Goal: Task Accomplishment & Management: Manage account settings

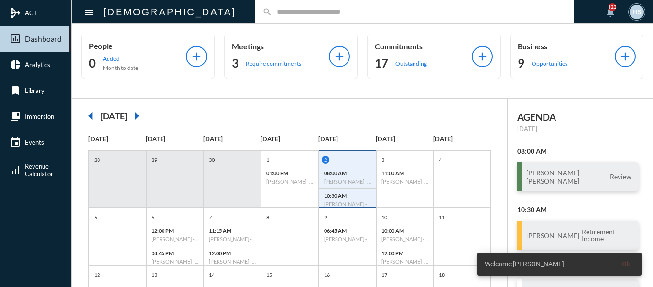
click at [281, 16] on div "search" at bounding box center [414, 11] width 319 height 23
click at [281, 16] on input "text" at bounding box center [419, 12] width 295 height 8
click at [281, 16] on input "*" at bounding box center [419, 12] width 295 height 8
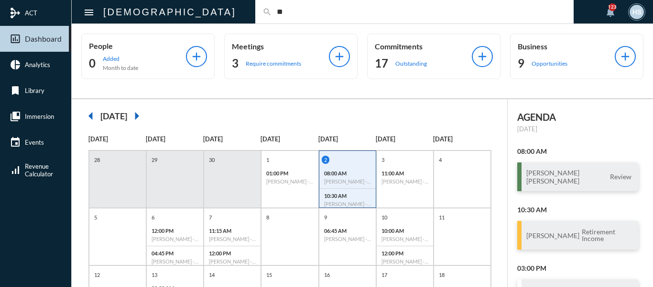
type input "*"
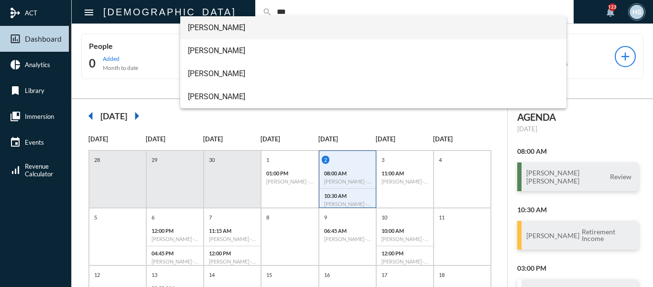
type input "***"
click at [201, 25] on span "Courtney Cox" at bounding box center [374, 27] width 372 height 23
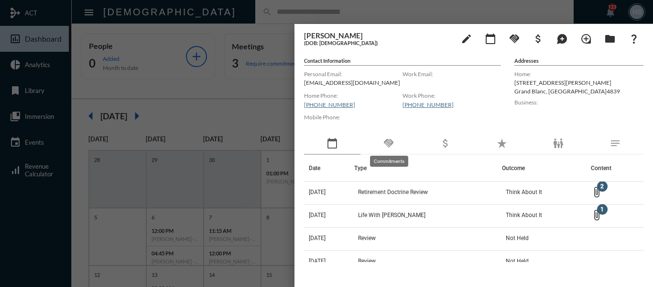
click at [387, 144] on mat-icon "handshake" at bounding box center [388, 142] width 11 height 11
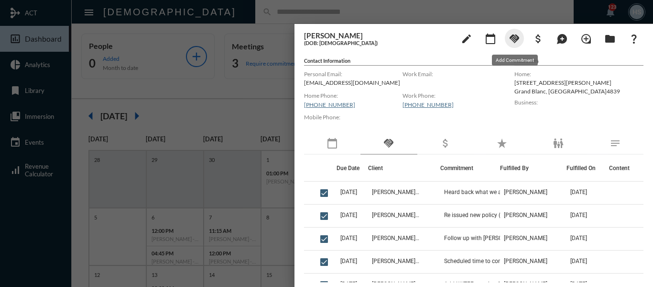
click at [512, 39] on mat-icon "handshake" at bounding box center [514, 38] width 11 height 11
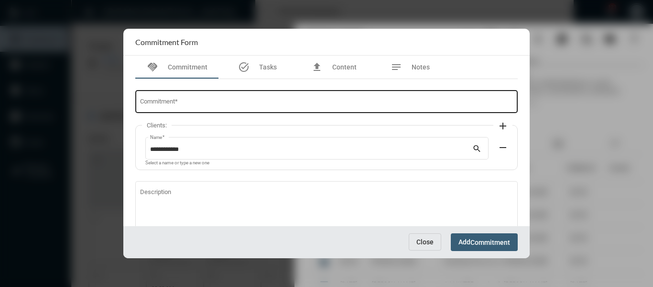
click at [228, 103] on input "Commitment *" at bounding box center [327, 102] width 374 height 7
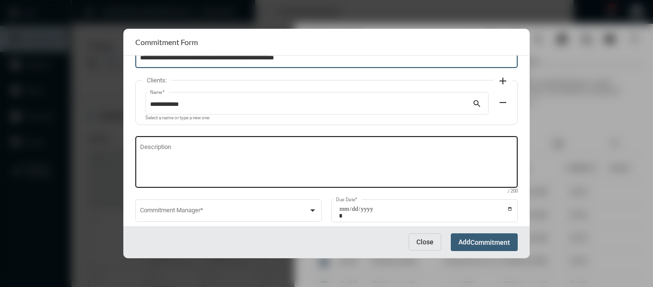
scroll to position [65, 0]
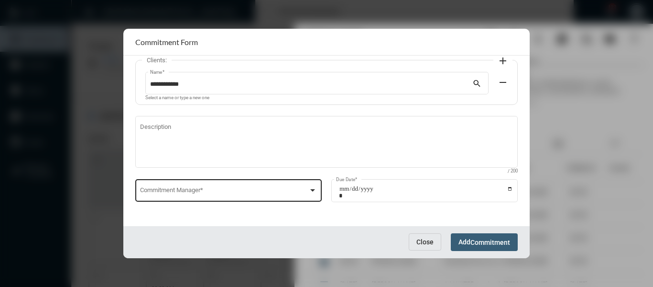
type input "**********"
click at [310, 187] on div at bounding box center [313, 190] width 9 height 8
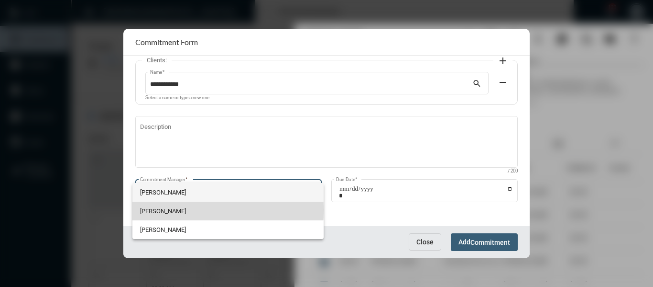
click at [153, 210] on span "Holly Skelton" at bounding box center [228, 210] width 176 height 19
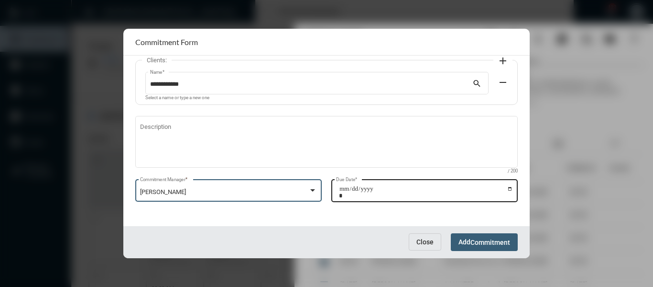
click at [508, 189] on input "Due Date *" at bounding box center [426, 191] width 174 height 13
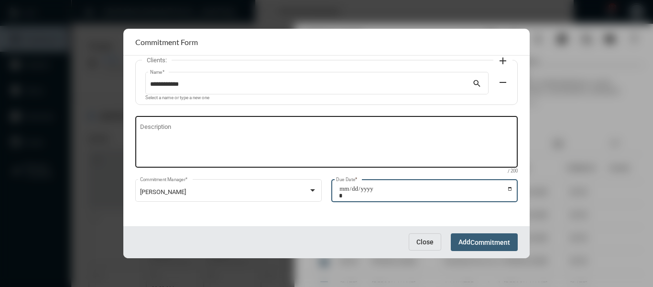
type input "**********"
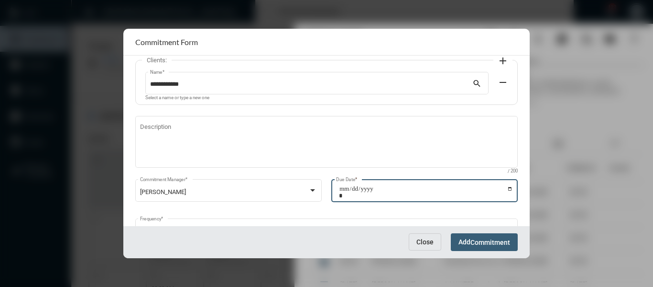
click at [484, 237] on button "Add Commitment" at bounding box center [484, 242] width 67 height 18
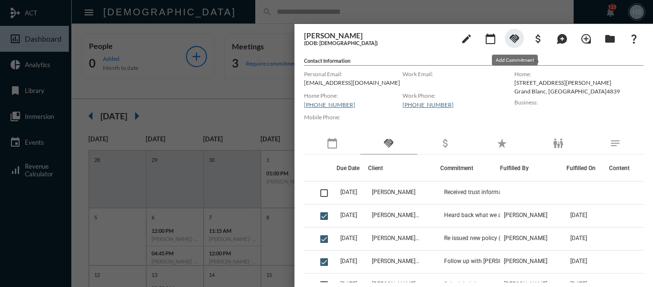
click at [517, 38] on mat-icon "handshake" at bounding box center [514, 38] width 11 height 11
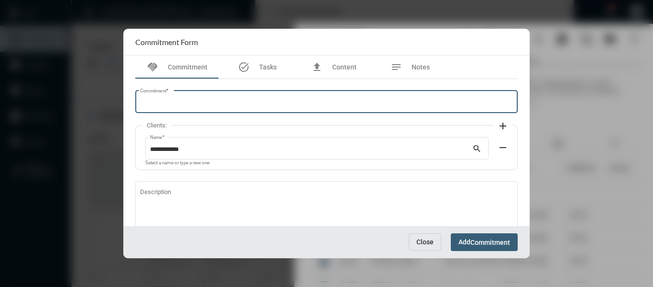
click at [243, 106] on input "Commitment *" at bounding box center [327, 102] width 374 height 7
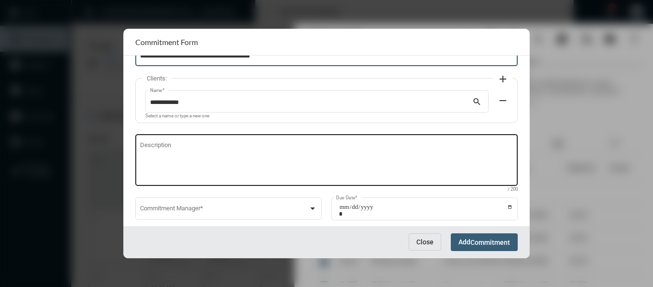
scroll to position [48, 0]
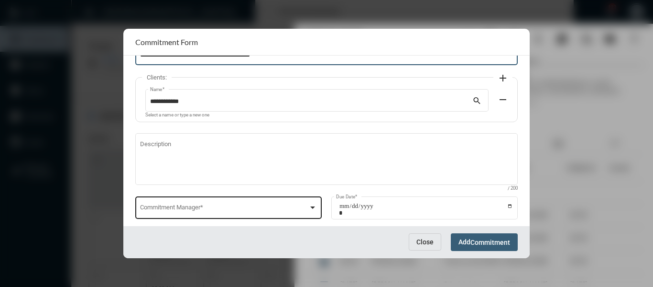
type input "**********"
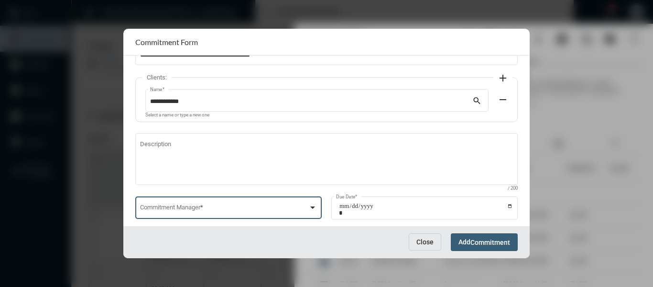
click at [313, 208] on div at bounding box center [312, 207] width 5 height 2
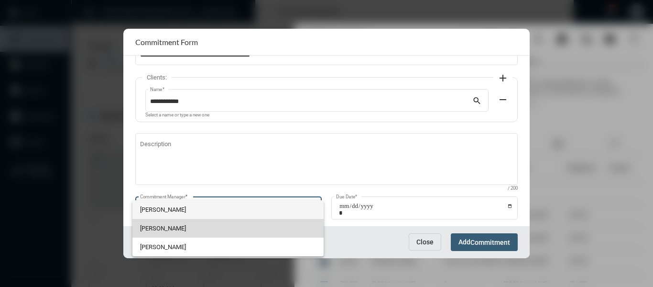
click at [158, 224] on span "Holly Skelton" at bounding box center [228, 228] width 176 height 19
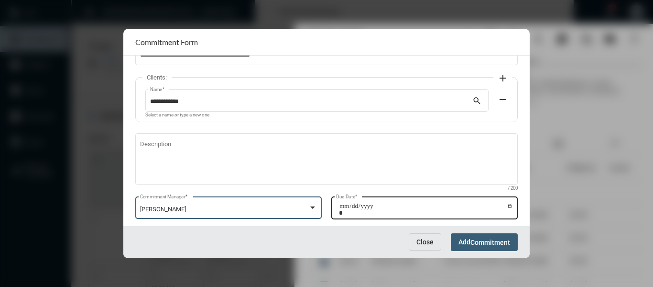
click at [508, 204] on input "Due Date *" at bounding box center [426, 208] width 174 height 13
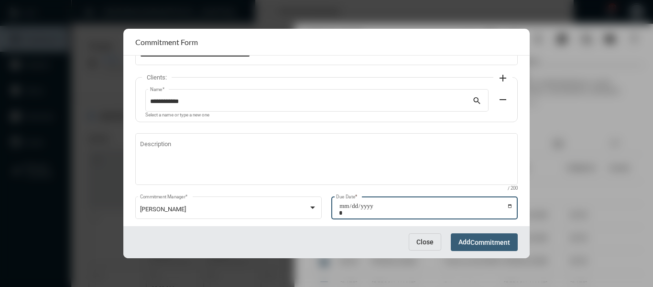
click at [508, 205] on input "**********" at bounding box center [426, 208] width 174 height 13
type input "**********"
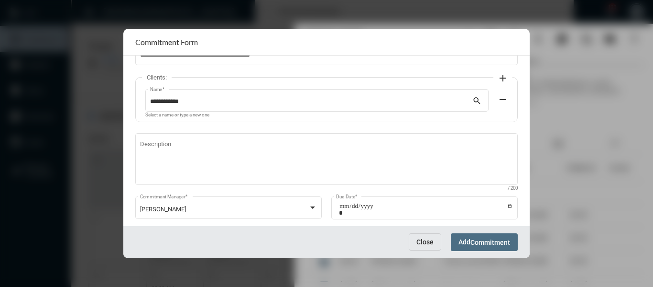
click at [499, 242] on span "Commitment" at bounding box center [491, 242] width 40 height 8
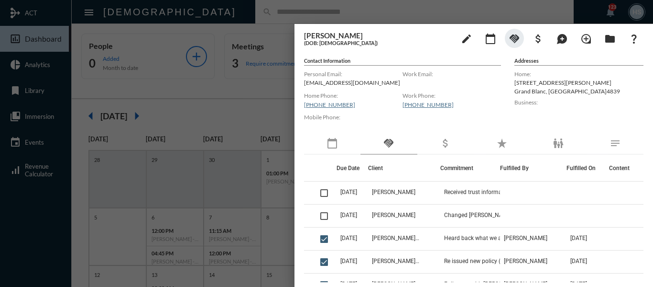
click at [265, 11] on div at bounding box center [326, 143] width 653 height 287
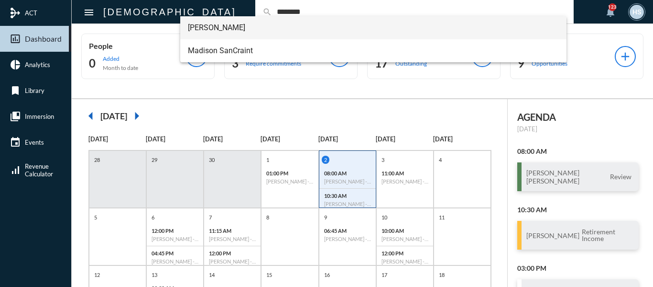
type input "********"
click at [234, 24] on span "Kyle SanCraint" at bounding box center [374, 27] width 372 height 23
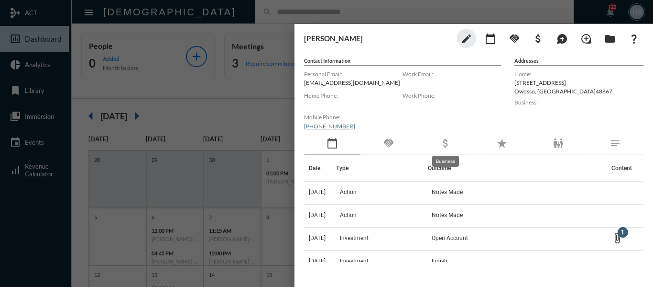
click at [447, 144] on mat-icon "attach_money" at bounding box center [445, 142] width 11 height 11
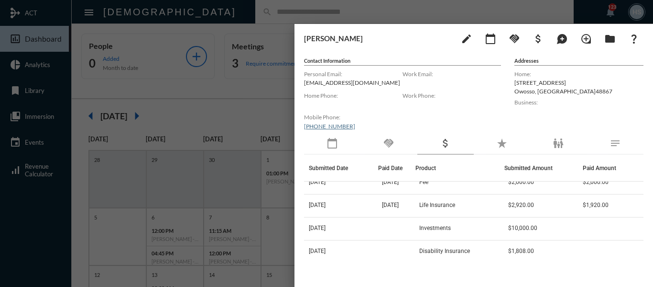
scroll to position [80, 0]
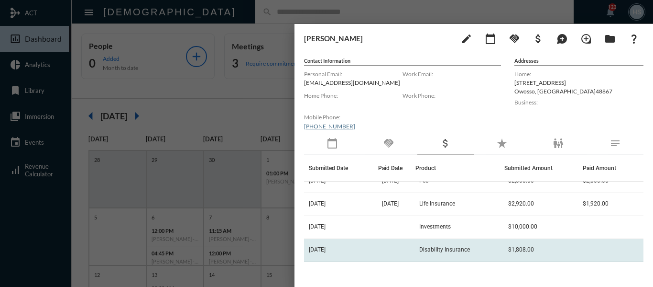
click at [464, 247] on span "Disability Insurance" at bounding box center [445, 249] width 51 height 7
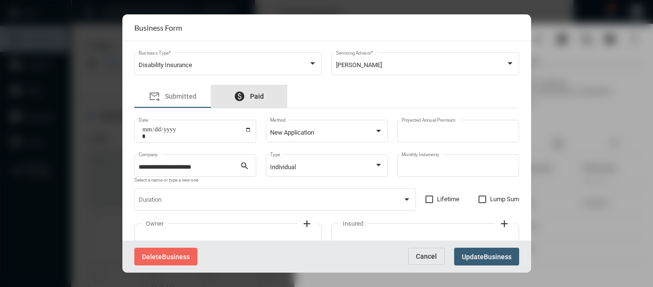
click at [254, 98] on span "Paid" at bounding box center [257, 96] width 14 height 8
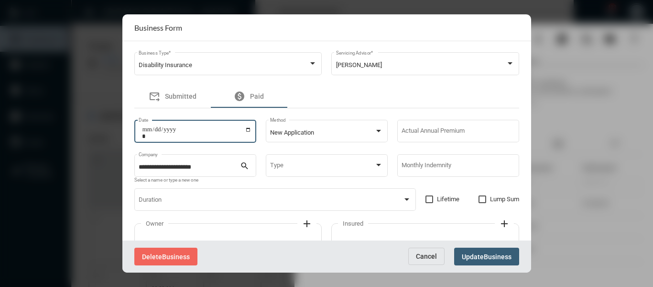
click at [249, 128] on input "Date" at bounding box center [197, 132] width 110 height 13
type input "**********"
click at [432, 134] on input "Actual Annual Premium" at bounding box center [458, 132] width 113 height 7
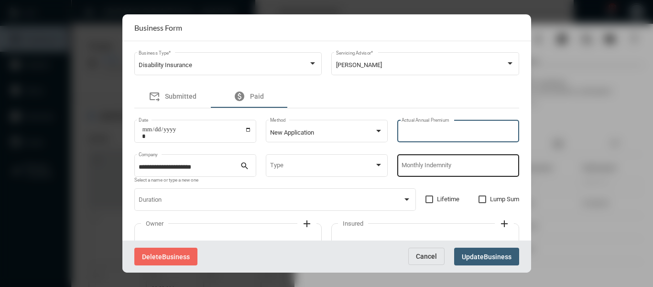
type input "****"
click at [427, 166] on input "Monthly Indemnity" at bounding box center [458, 167] width 113 height 7
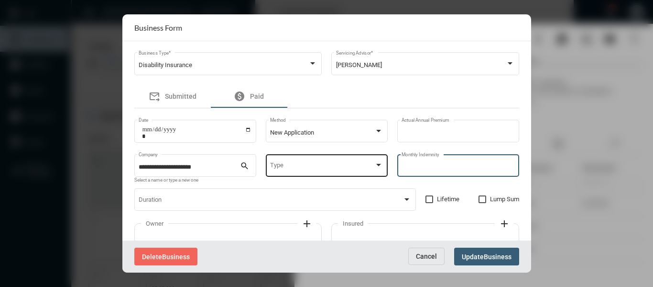
type input "****"
click at [378, 162] on div at bounding box center [379, 165] width 9 height 8
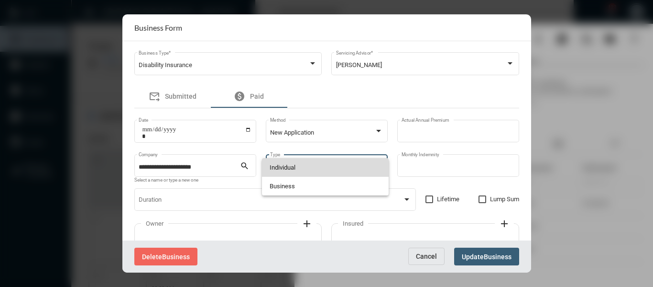
click at [285, 165] on span "Individual" at bounding box center [326, 167] width 112 height 19
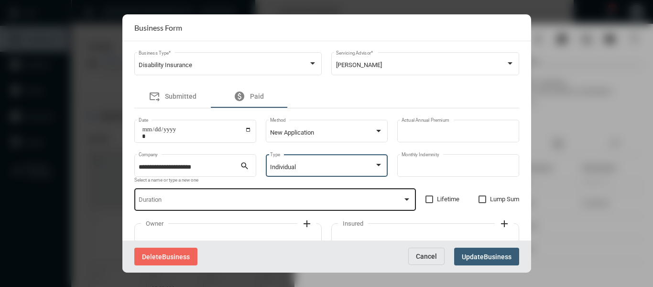
click at [404, 197] on div at bounding box center [407, 199] width 9 height 8
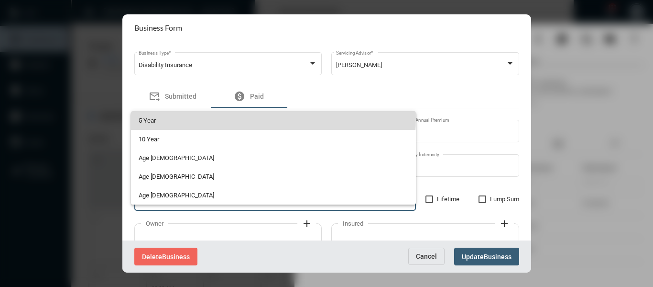
click at [239, 117] on span "5 Year" at bounding box center [273, 120] width 269 height 19
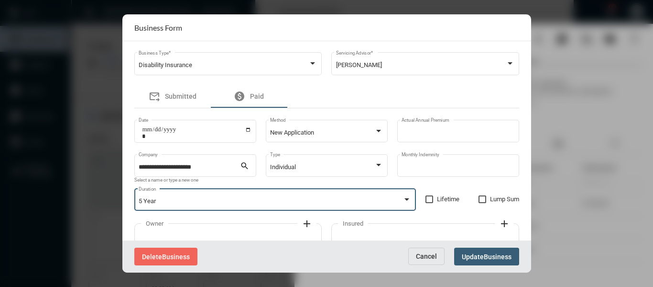
click at [495, 254] on span "Business" at bounding box center [498, 257] width 28 height 8
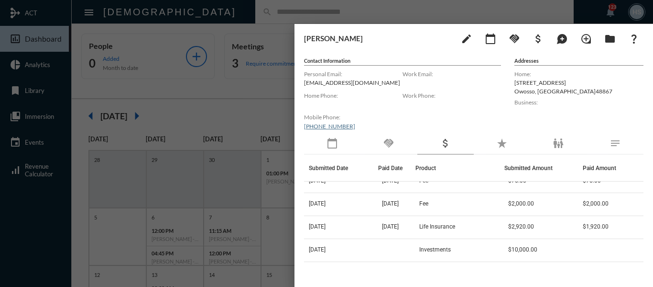
click at [183, 99] on div at bounding box center [326, 143] width 653 height 287
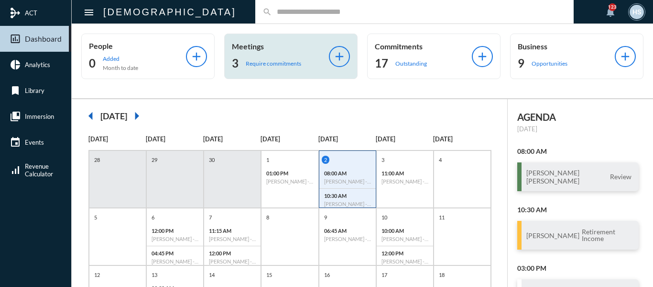
click at [255, 66] on p "Require commitments" at bounding box center [273, 63] width 55 height 7
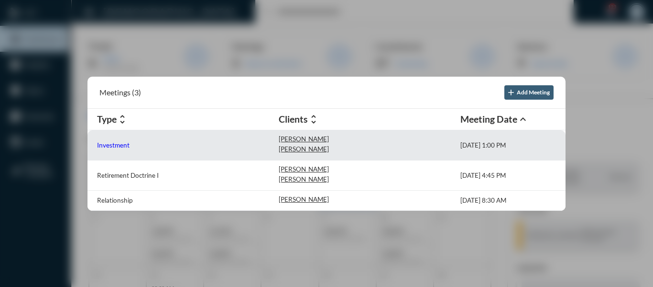
click at [103, 147] on p "Investment" at bounding box center [113, 145] width 33 height 8
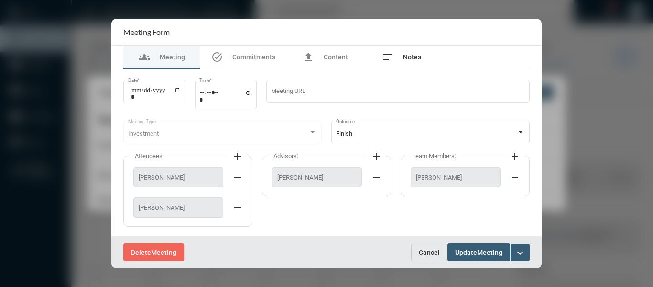
click at [411, 57] on span "Notes" at bounding box center [412, 57] width 18 height 8
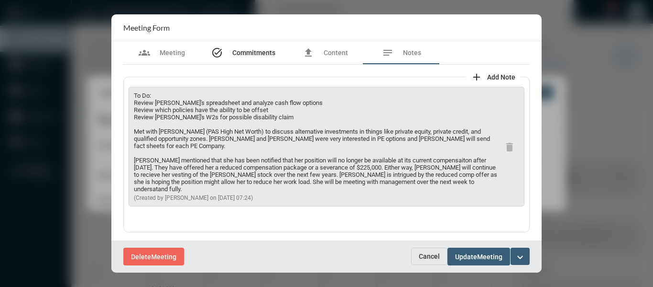
click at [249, 49] on span "Commitments" at bounding box center [253, 53] width 43 height 8
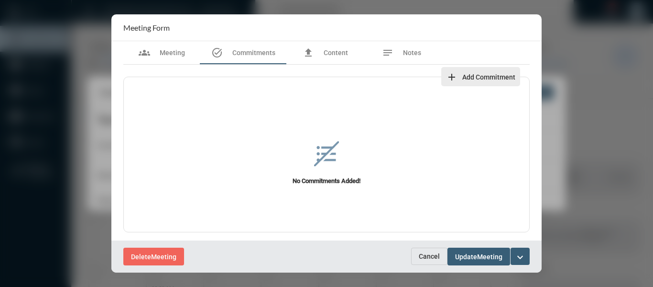
click at [480, 76] on span "Add Commitment" at bounding box center [489, 77] width 53 height 8
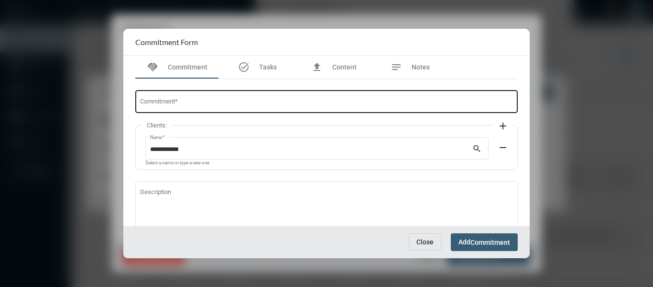
click at [237, 96] on div "Commitment *" at bounding box center [327, 100] width 374 height 24
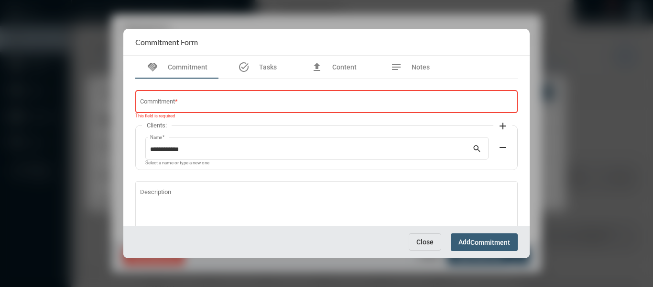
click at [236, 96] on div "Commitment *" at bounding box center [327, 100] width 374 height 24
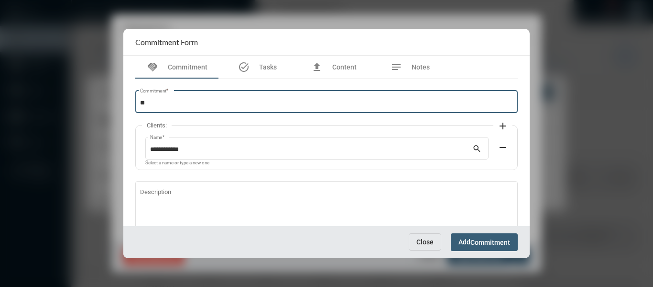
type input "*"
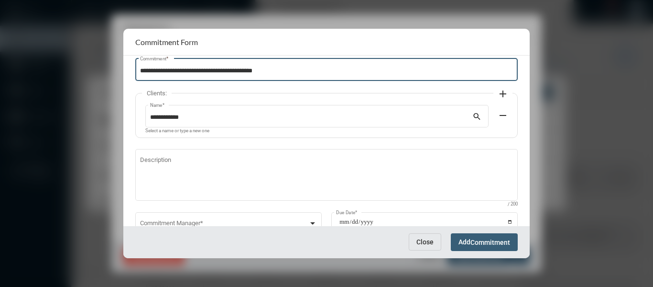
scroll to position [65, 0]
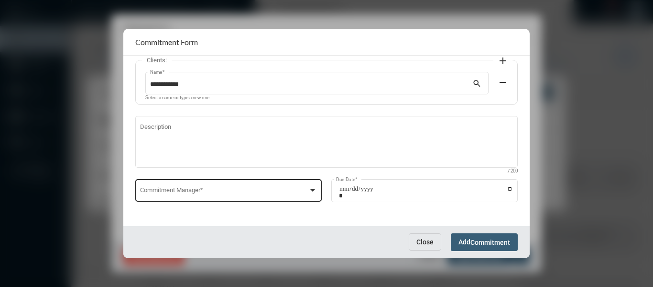
type input "**********"
click at [311, 188] on div at bounding box center [313, 190] width 9 height 8
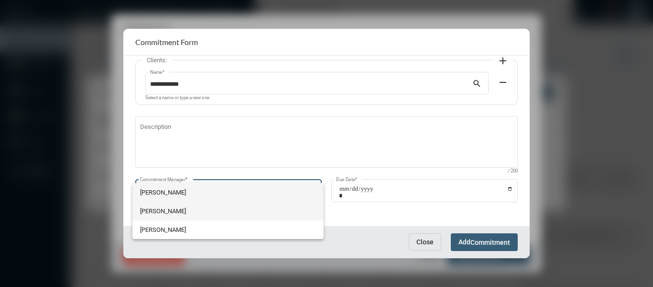
click at [158, 210] on span "Holly Skelton" at bounding box center [228, 210] width 176 height 19
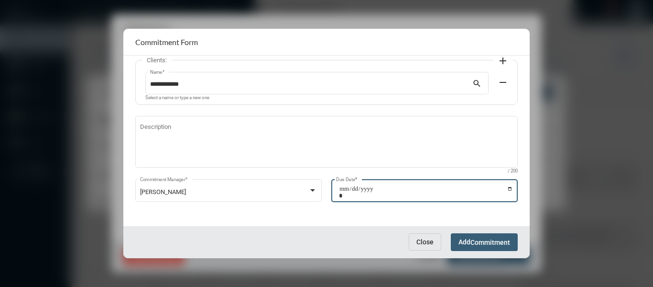
click at [509, 188] on input "Due Date *" at bounding box center [426, 191] width 174 height 13
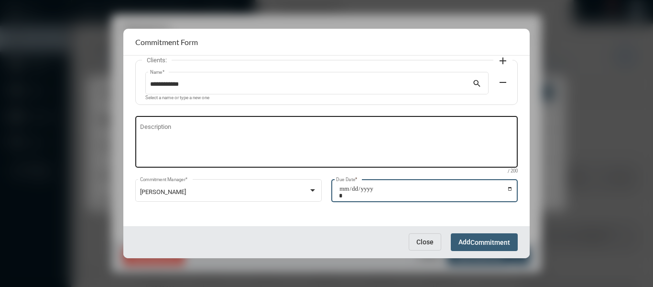
type input "**********"
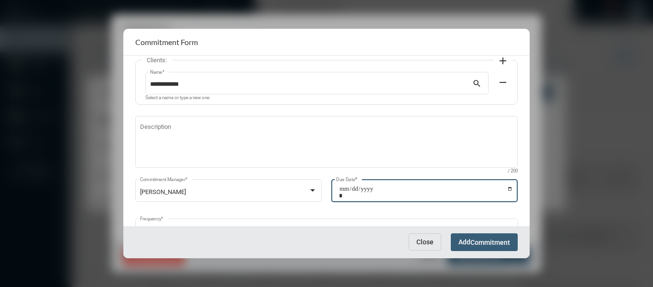
click at [512, 246] on button "Add Commitment" at bounding box center [484, 242] width 67 height 18
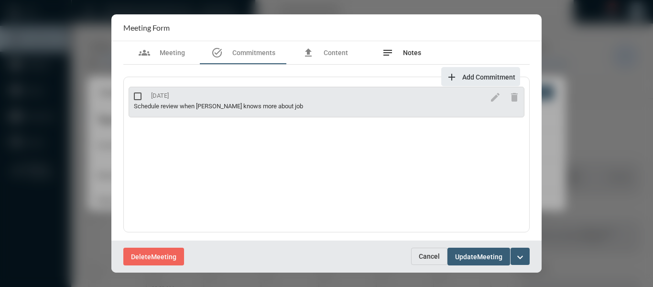
click at [419, 52] on span "Notes" at bounding box center [412, 53] width 18 height 8
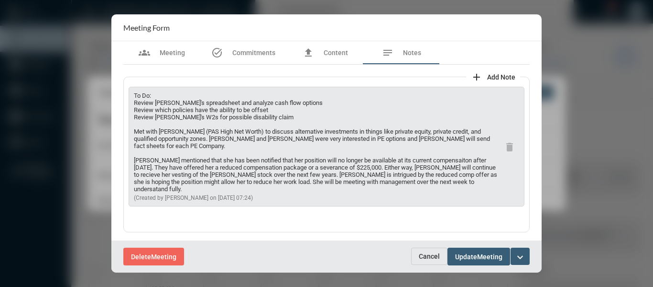
drag, startPoint x: 271, startPoint y: 117, endPoint x: 130, endPoint y: 106, distance: 141.5
click at [130, 106] on div "To Do: Review Lynn's spreadsheet and analyze cash flow options Review which pol…" at bounding box center [327, 147] width 396 height 120
copy p "Review Lynn's spreadsheet and analyze cash flow options Review which policies h…"
click at [265, 54] on span "Commitments" at bounding box center [253, 53] width 43 height 8
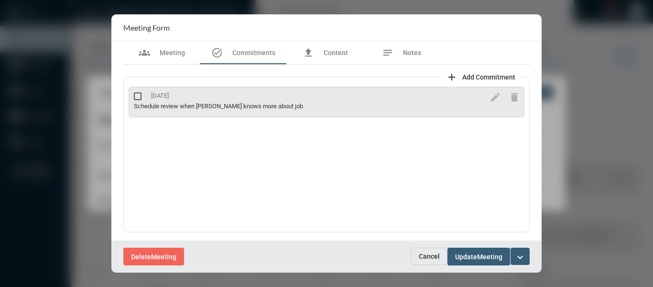
click at [496, 77] on span "Add Commitment" at bounding box center [489, 77] width 53 height 8
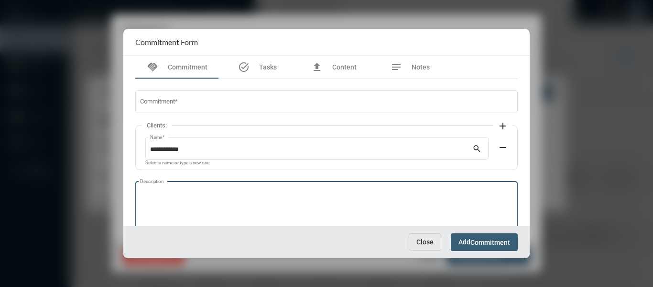
click at [160, 191] on textarea "Description" at bounding box center [327, 208] width 374 height 38
paste textarea "**********"
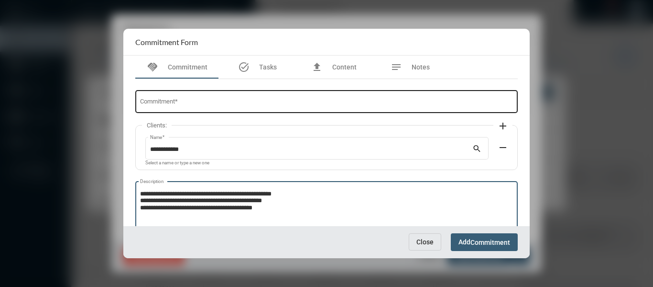
type textarea "**********"
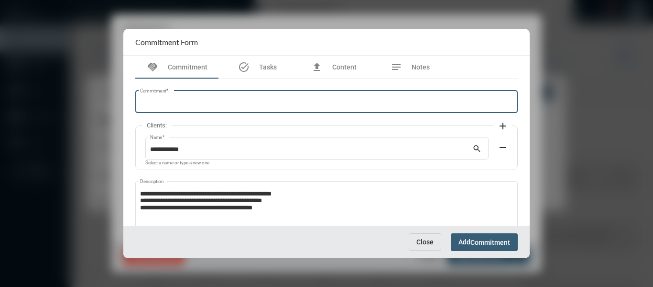
click at [164, 104] on input "Commitment *" at bounding box center [327, 102] width 374 height 7
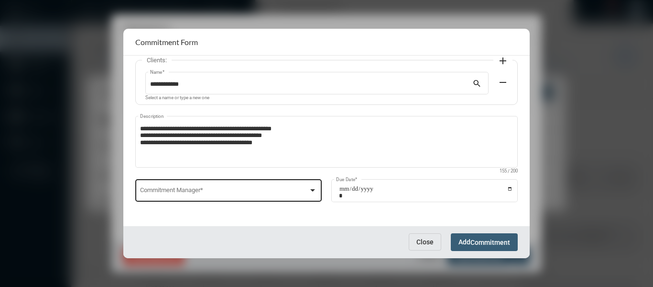
type input "**********"
click at [312, 188] on div at bounding box center [313, 190] width 9 height 8
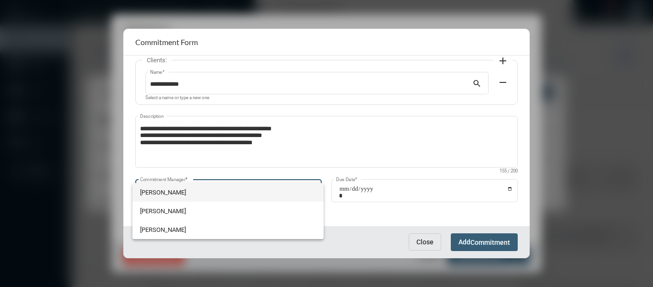
click at [155, 189] on span "Bryndon Skelton" at bounding box center [228, 192] width 176 height 19
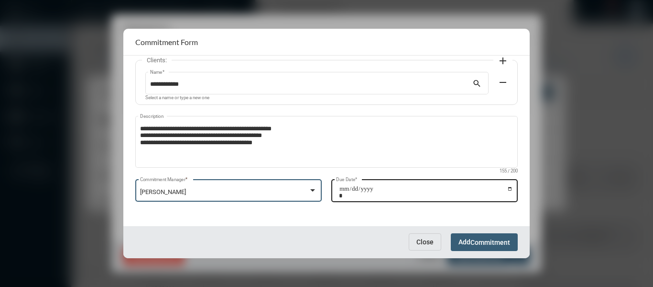
click at [509, 188] on input "Due Date *" at bounding box center [426, 191] width 174 height 13
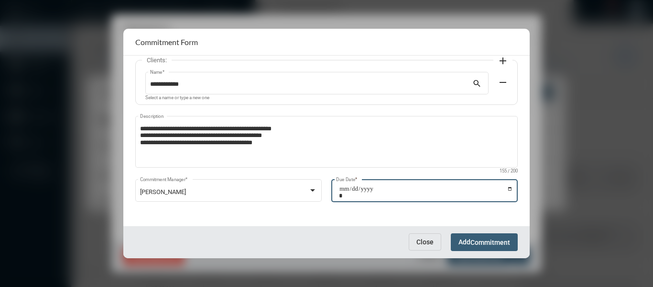
type input "**********"
click at [495, 243] on span "Commitment" at bounding box center [491, 242] width 40 height 8
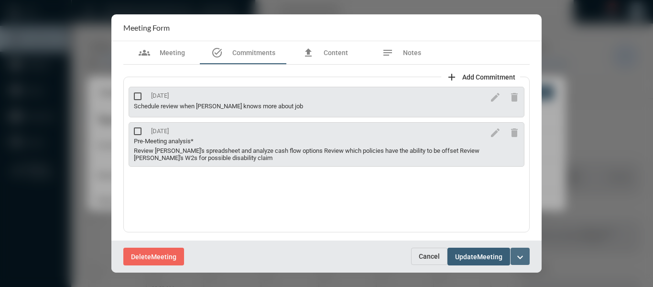
click at [519, 253] on mat-icon "expand_more" at bounding box center [520, 256] width 11 height 11
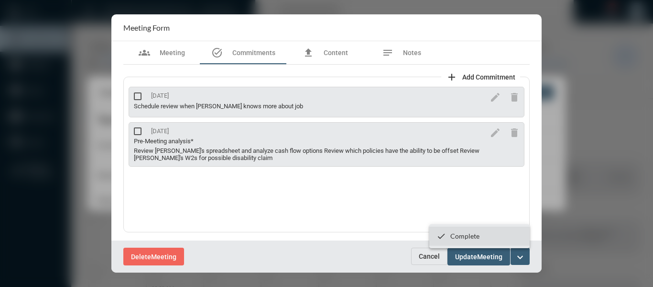
click at [462, 233] on p "Complete" at bounding box center [465, 236] width 29 height 8
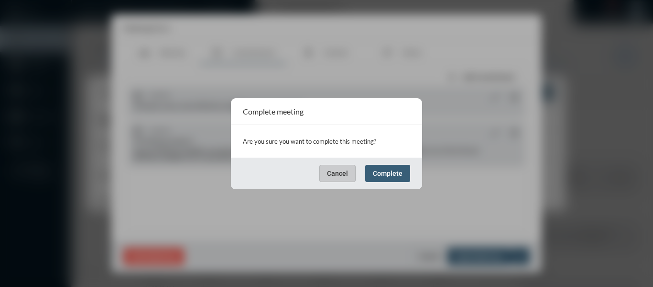
click at [395, 179] on button "Complete" at bounding box center [387, 173] width 45 height 17
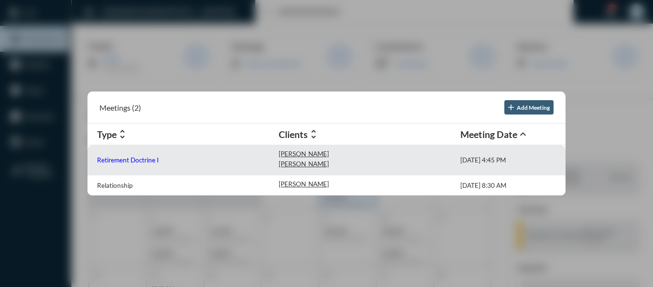
click at [109, 162] on p "Retirement Doctrine I" at bounding box center [128, 160] width 62 height 8
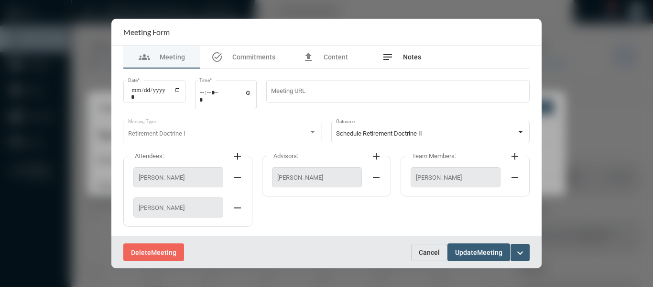
click at [416, 60] on span "Notes" at bounding box center [412, 57] width 18 height 8
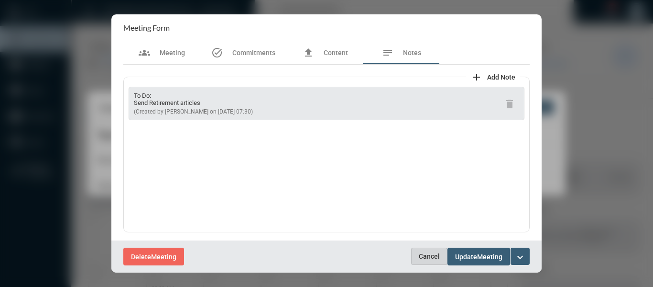
click at [431, 262] on button "Cancel" at bounding box center [429, 255] width 36 height 17
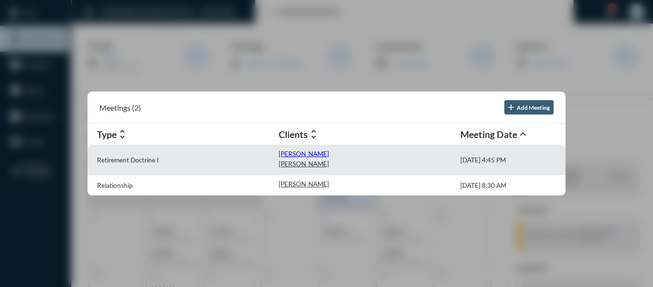
click at [291, 153] on p "Devin Swiftney" at bounding box center [304, 154] width 50 height 8
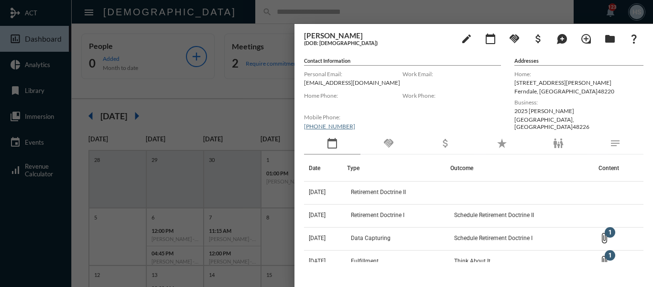
click at [281, 108] on div at bounding box center [326, 143] width 653 height 287
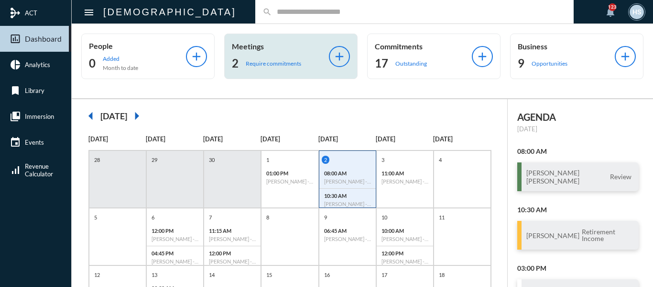
click at [273, 63] on p "Require commitments" at bounding box center [273, 63] width 55 height 7
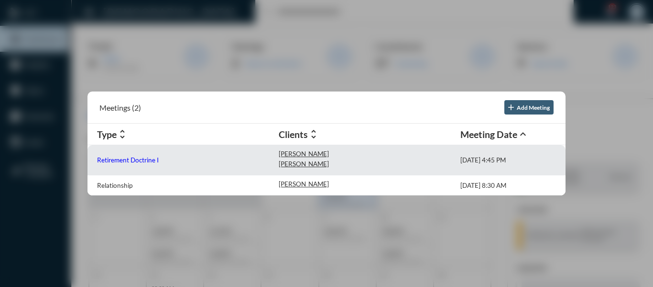
click at [141, 162] on p "Retirement Doctrine I" at bounding box center [128, 160] width 62 height 8
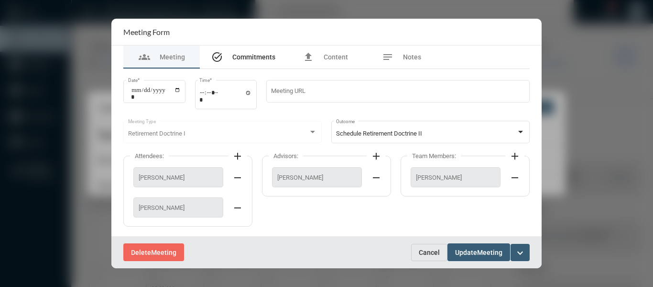
click at [229, 53] on div "task_alt Commitments" at bounding box center [243, 56] width 64 height 11
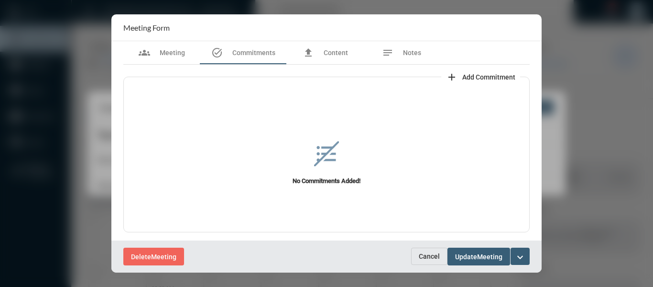
click at [480, 73] on span "Add Commitment" at bounding box center [489, 77] width 53 height 8
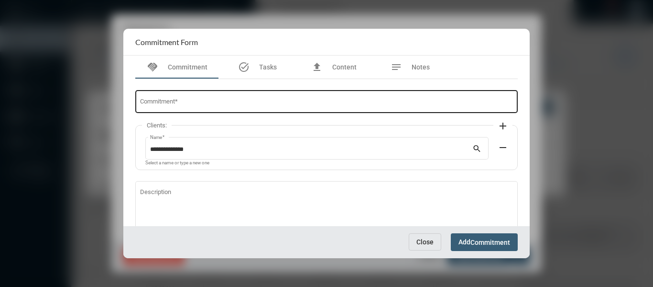
click at [218, 100] on input "Commitment *" at bounding box center [327, 102] width 374 height 7
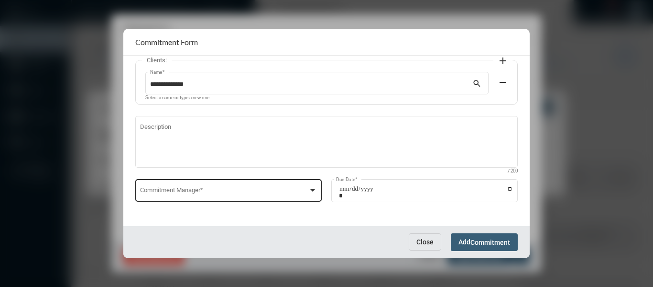
type input "**********"
click at [312, 188] on div at bounding box center [313, 190] width 9 height 8
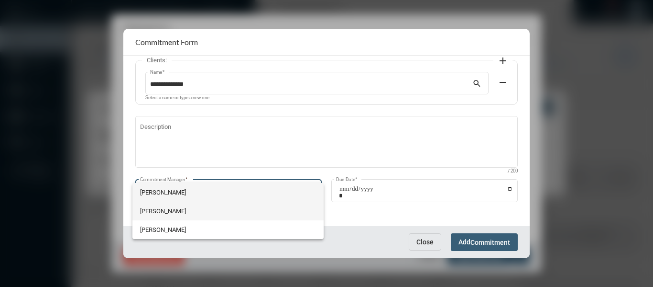
click at [160, 209] on span "Holly Skelton" at bounding box center [228, 210] width 176 height 19
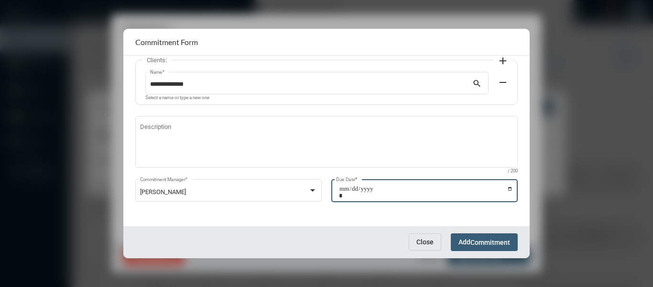
click at [508, 187] on input "Due Date *" at bounding box center [426, 191] width 174 height 13
type input "**********"
click at [487, 242] on span "Commitment" at bounding box center [491, 242] width 40 height 8
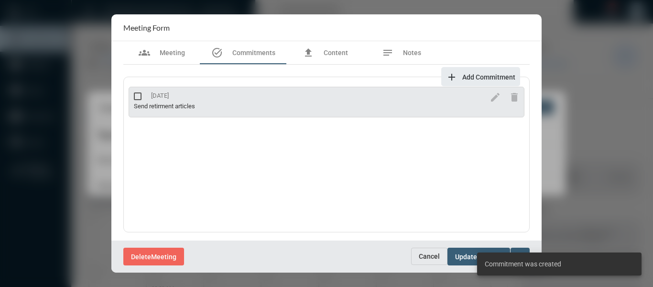
scroll to position [1, 0]
click at [306, 237] on div "add Add Commitment 10/2/25 Send retirment articles edit delete" at bounding box center [326, 152] width 407 height 177
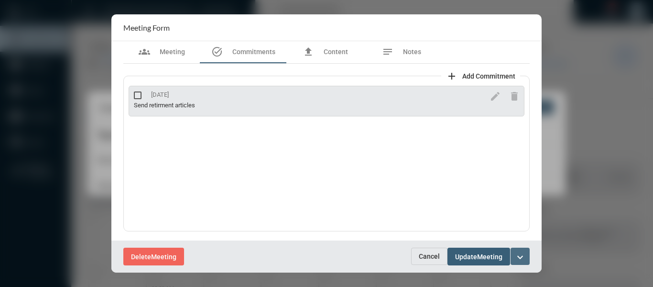
click at [525, 250] on button "expand_more" at bounding box center [520, 255] width 19 height 17
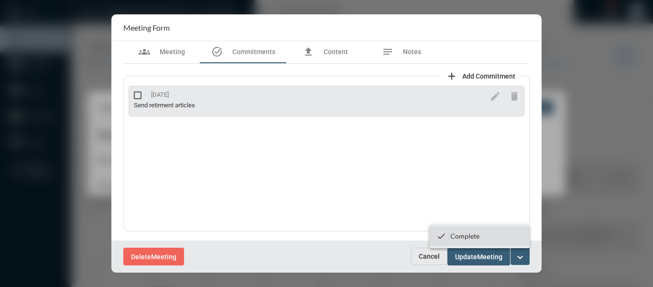
click at [462, 233] on p "Complete" at bounding box center [465, 236] width 29 height 8
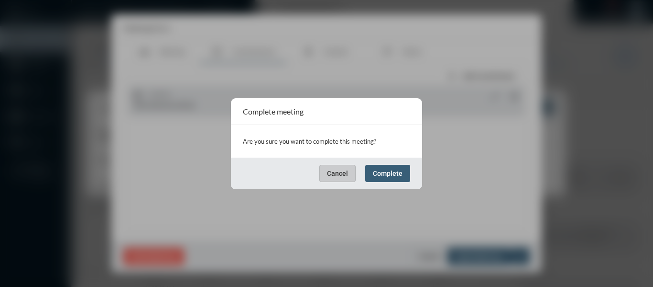
click at [401, 176] on span "Complete" at bounding box center [388, 173] width 30 height 8
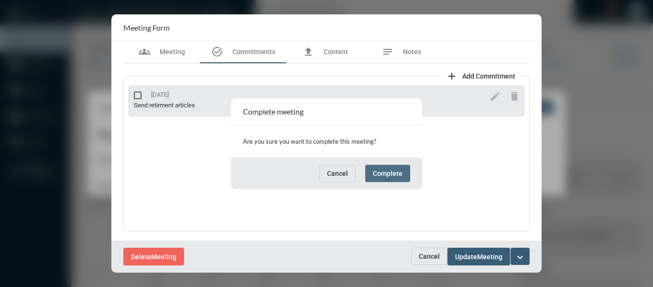
scroll to position [0, 0]
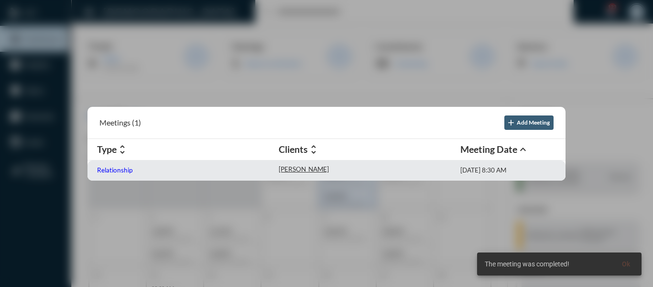
click at [115, 169] on p "Relationship" at bounding box center [114, 170] width 35 height 8
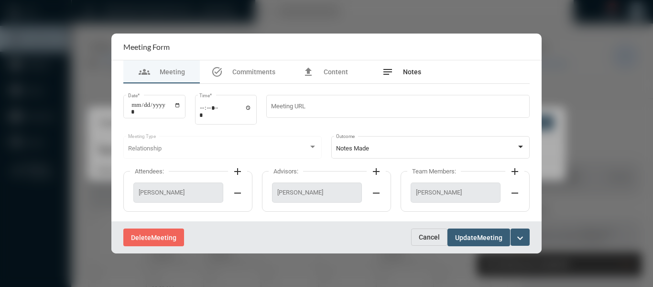
click at [418, 73] on span "Notes" at bounding box center [412, 72] width 18 height 8
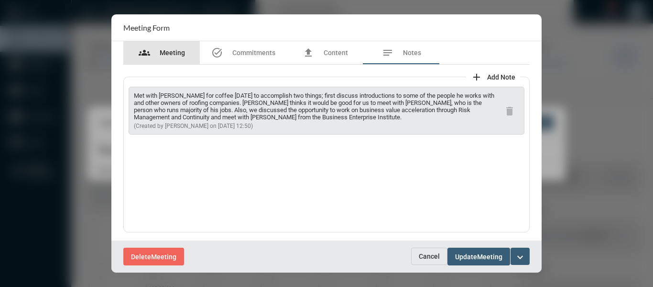
click at [178, 55] on span "Meeting" at bounding box center [172, 53] width 25 height 8
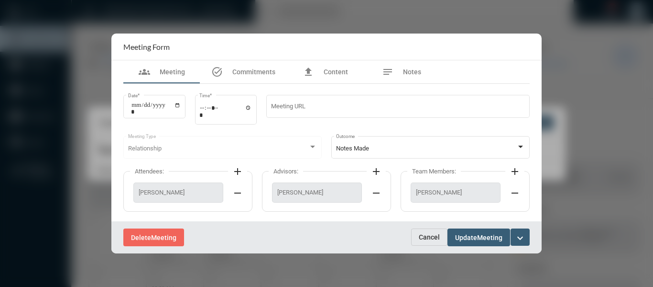
click at [518, 237] on mat-icon "expand_more" at bounding box center [520, 237] width 11 height 11
click at [456, 254] on p "Complete" at bounding box center [465, 258] width 29 height 8
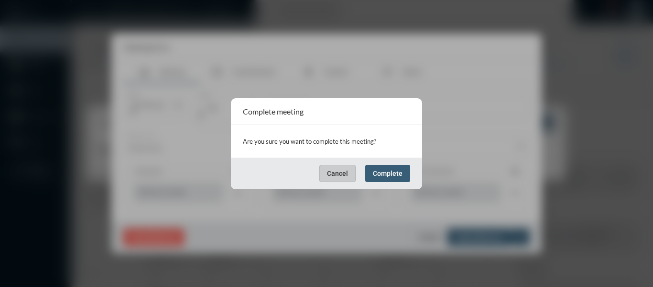
click at [392, 174] on span "Complete" at bounding box center [388, 173] width 30 height 8
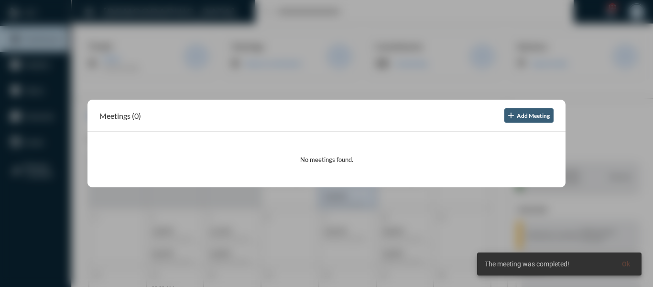
click at [273, 95] on div at bounding box center [326, 143] width 653 height 287
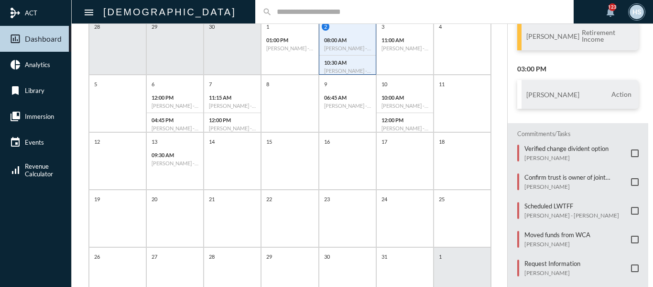
scroll to position [144, 0]
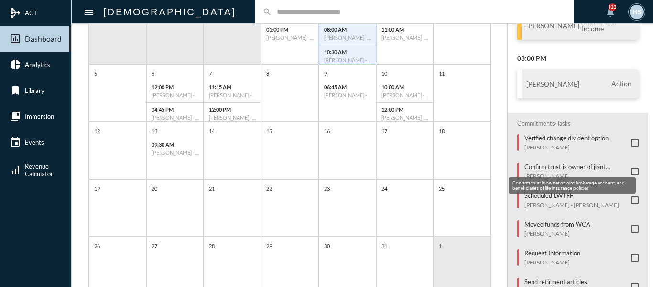
click at [631, 171] on mat-tooltip-component "Confirm trust is owner of joint brokerage account, and beneficiaries of life in…" at bounding box center [572, 185] width 141 height 30
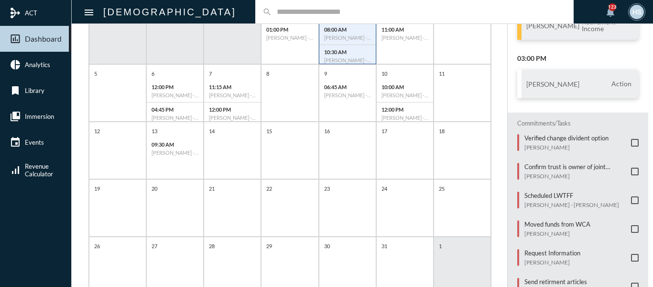
click at [631, 172] on span at bounding box center [635, 171] width 8 height 8
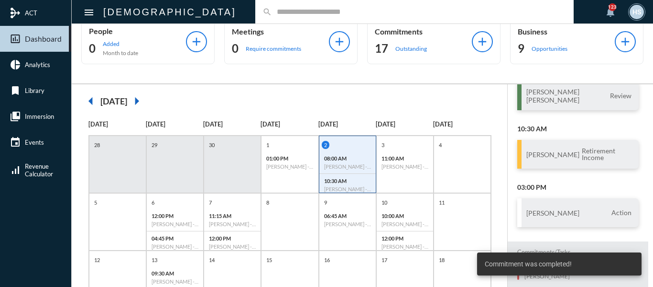
scroll to position [0, 0]
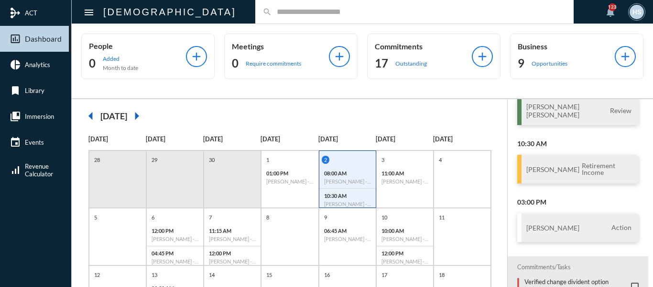
click at [272, 10] on input "text" at bounding box center [419, 12] width 295 height 8
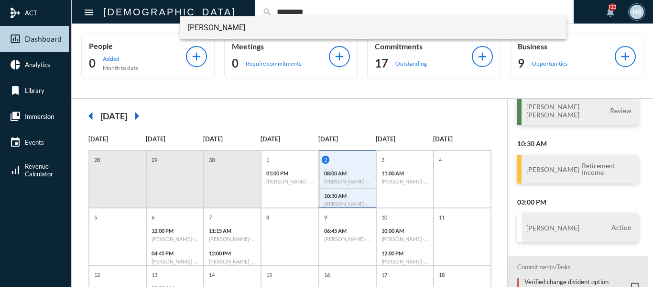
type input "*********"
click at [222, 28] on span "Jason Grobbel" at bounding box center [374, 27] width 372 height 23
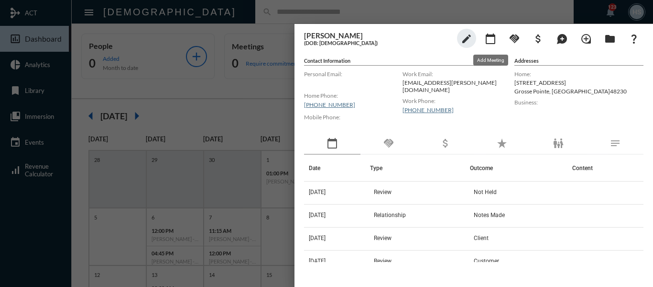
click at [494, 42] on mat-icon "calendar_today" at bounding box center [490, 38] width 11 height 11
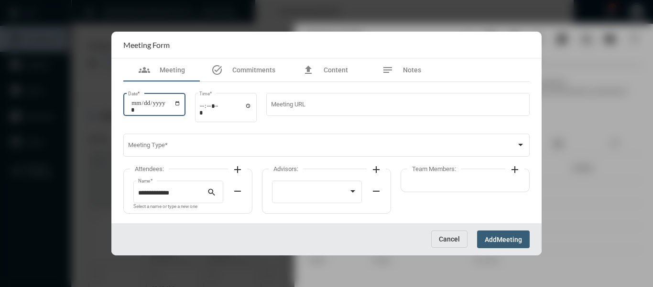
click at [181, 104] on input "Date *" at bounding box center [156, 105] width 50 height 13
type input "**********"
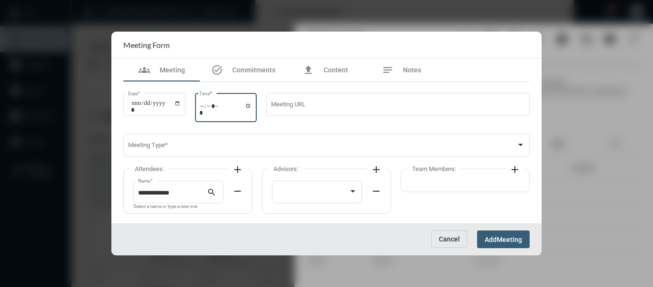
click at [252, 106] on input "Time *" at bounding box center [225, 109] width 53 height 14
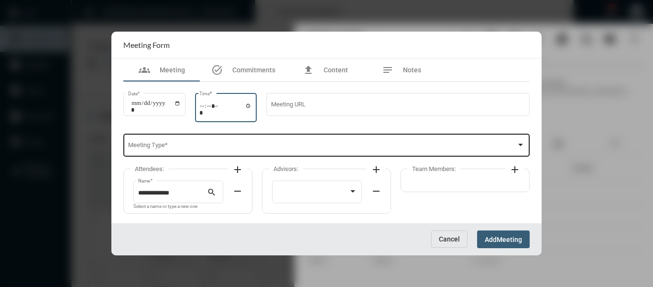
type input "*****"
click at [352, 144] on span at bounding box center [322, 146] width 389 height 7
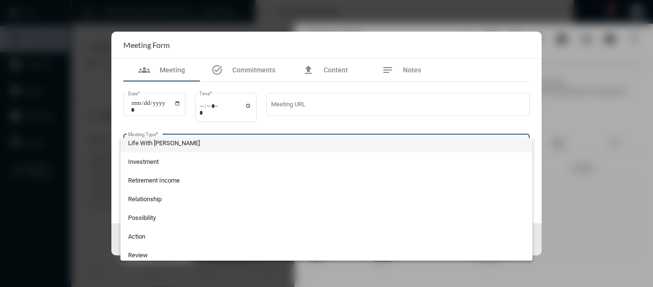
scroll to position [191, 0]
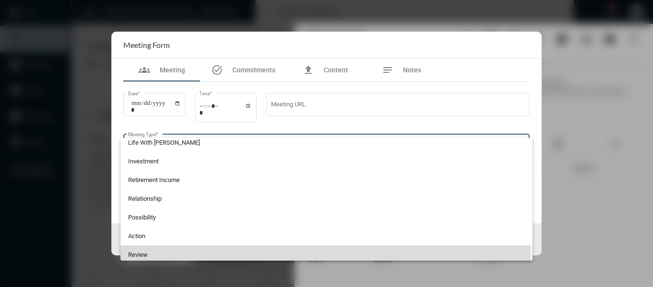
click at [140, 254] on span "Review" at bounding box center [326, 254] width 397 height 19
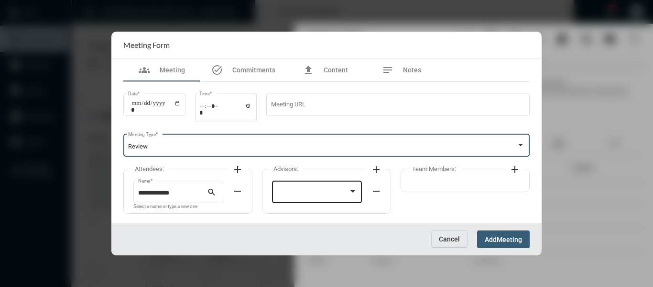
click at [314, 193] on div at bounding box center [313, 192] width 72 height 7
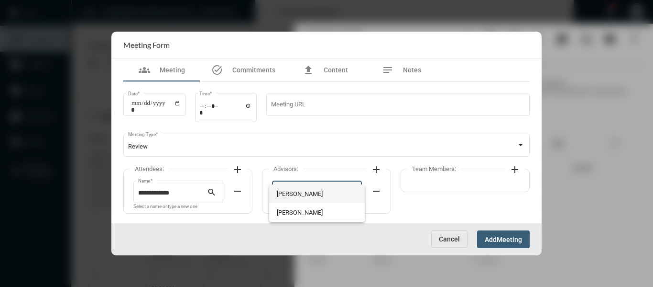
click at [295, 193] on span "Bryndon Skelton" at bounding box center [317, 193] width 81 height 19
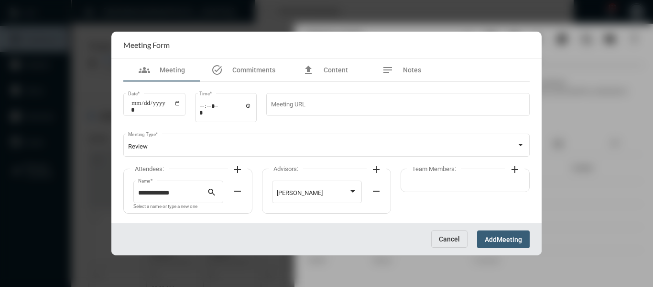
click at [513, 168] on mat-icon "add" at bounding box center [514, 169] width 11 height 11
click at [471, 190] on div at bounding box center [452, 192] width 72 height 7
click at [430, 192] on span "Holly Skelton" at bounding box center [456, 193] width 81 height 19
click at [507, 232] on button "Add Meeting" at bounding box center [503, 239] width 53 height 18
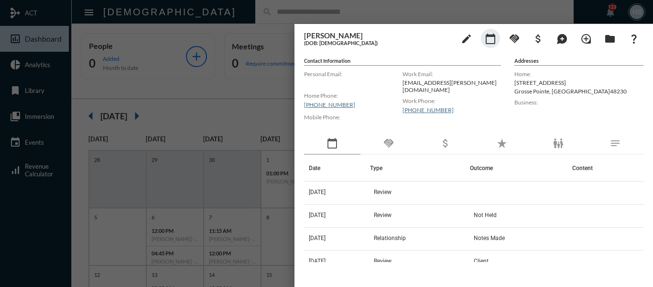
click at [232, 85] on div at bounding box center [326, 143] width 653 height 287
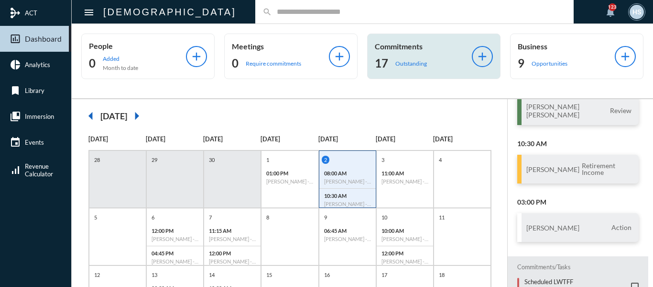
click at [408, 61] on p "Outstanding" at bounding box center [412, 63] width 32 height 7
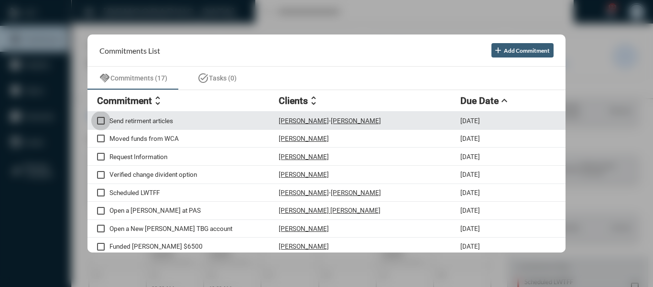
click at [104, 120] on span at bounding box center [101, 121] width 8 height 8
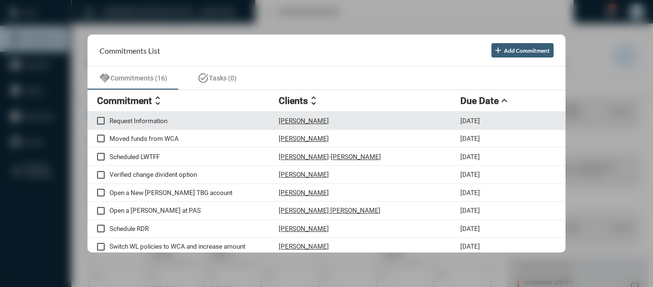
click at [156, 119] on p "Request Information" at bounding box center [194, 121] width 169 height 8
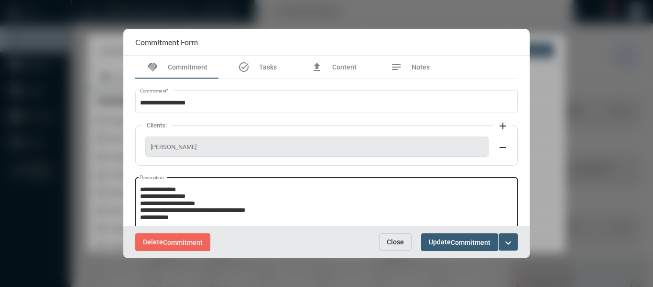
scroll to position [0, 0]
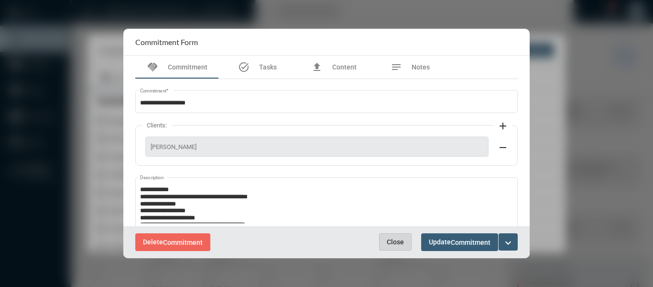
click at [395, 247] on button "Close" at bounding box center [395, 241] width 33 height 17
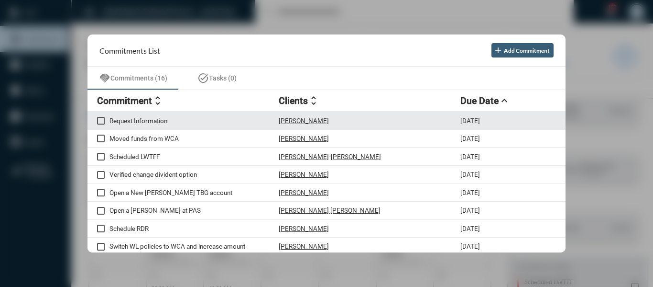
click at [165, 120] on p "Request Information" at bounding box center [194, 121] width 169 height 8
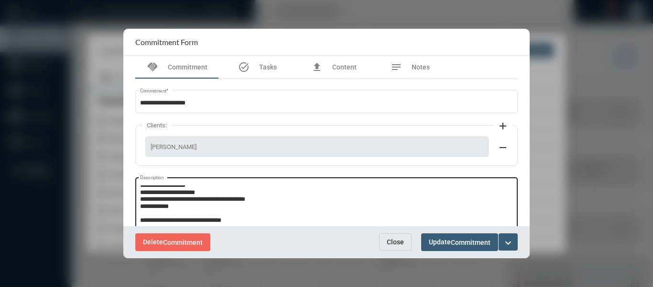
scroll to position [41, 0]
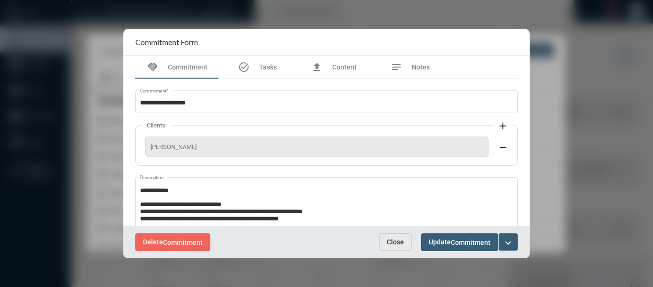
click at [388, 241] on span "Close" at bounding box center [395, 242] width 17 height 8
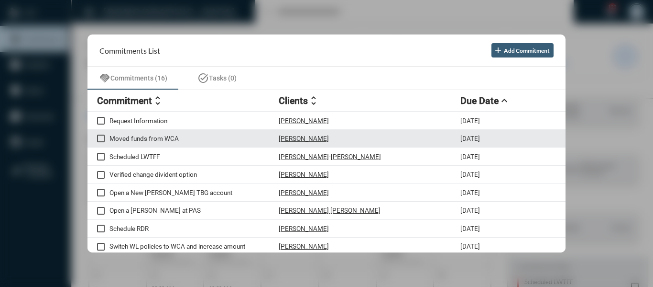
click at [102, 139] on span at bounding box center [101, 138] width 8 height 8
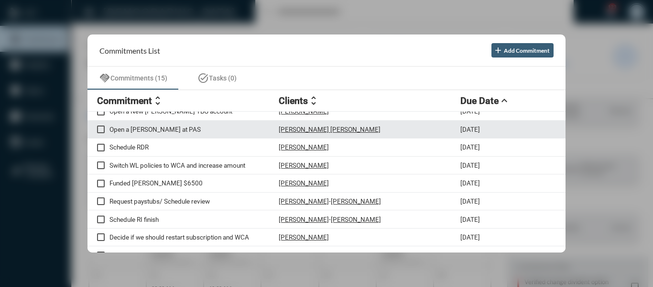
scroll to position [0, 0]
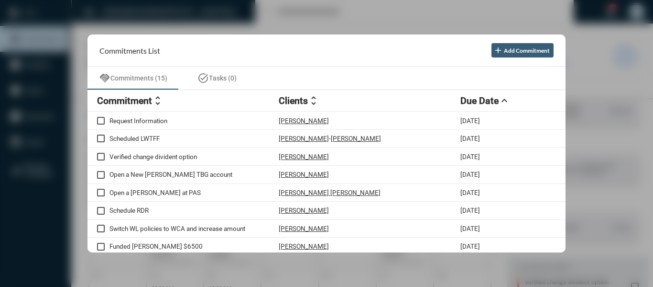
click at [357, 27] on div at bounding box center [326, 143] width 653 height 287
